Goal: Obtain resource: Download file/media

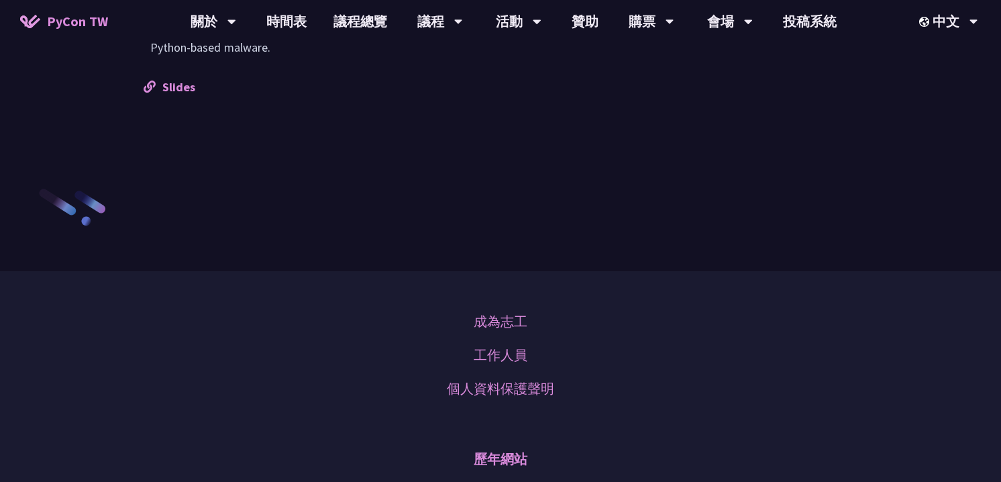
scroll to position [1601, 0]
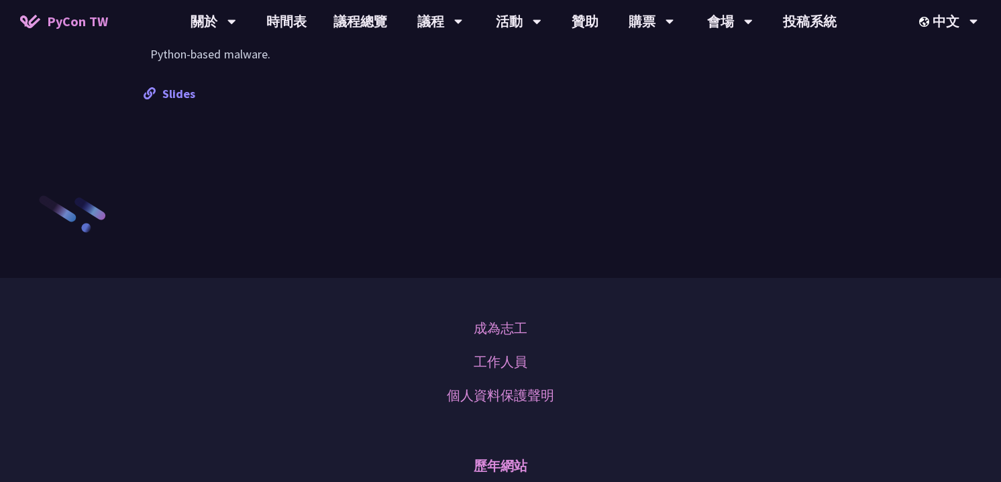
click at [180, 86] on link "Slides" at bounding box center [170, 93] width 52 height 15
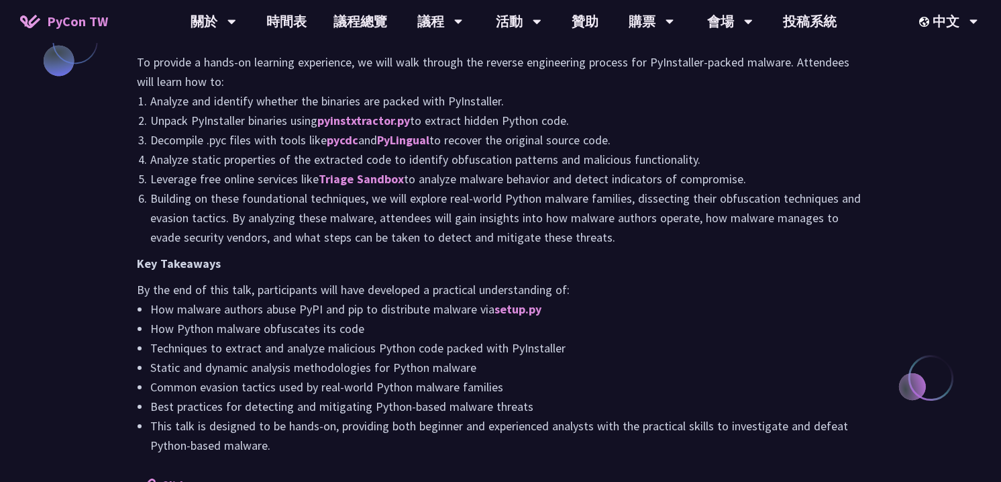
scroll to position [1214, 0]
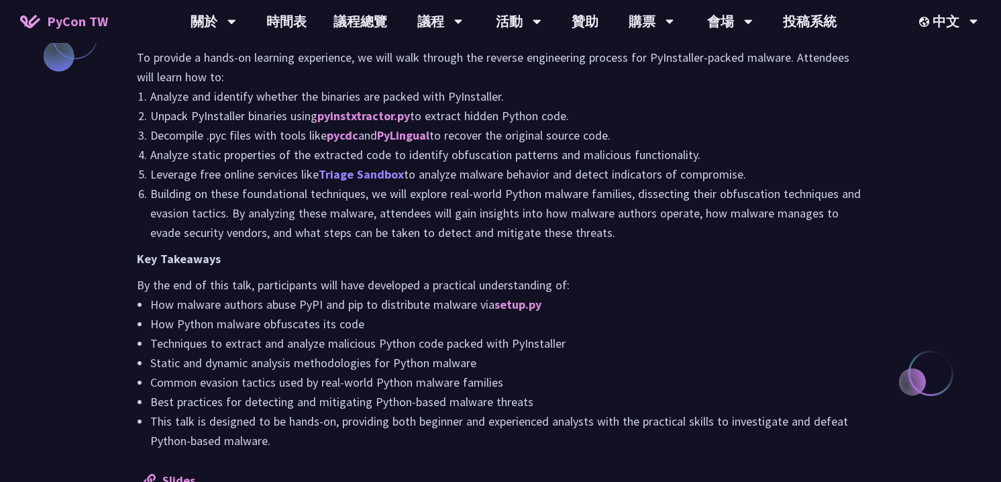
click at [366, 166] on link "Triage Sandbox" at bounding box center [361, 173] width 85 height 15
